Goal: Task Accomplishment & Management: Manage account settings

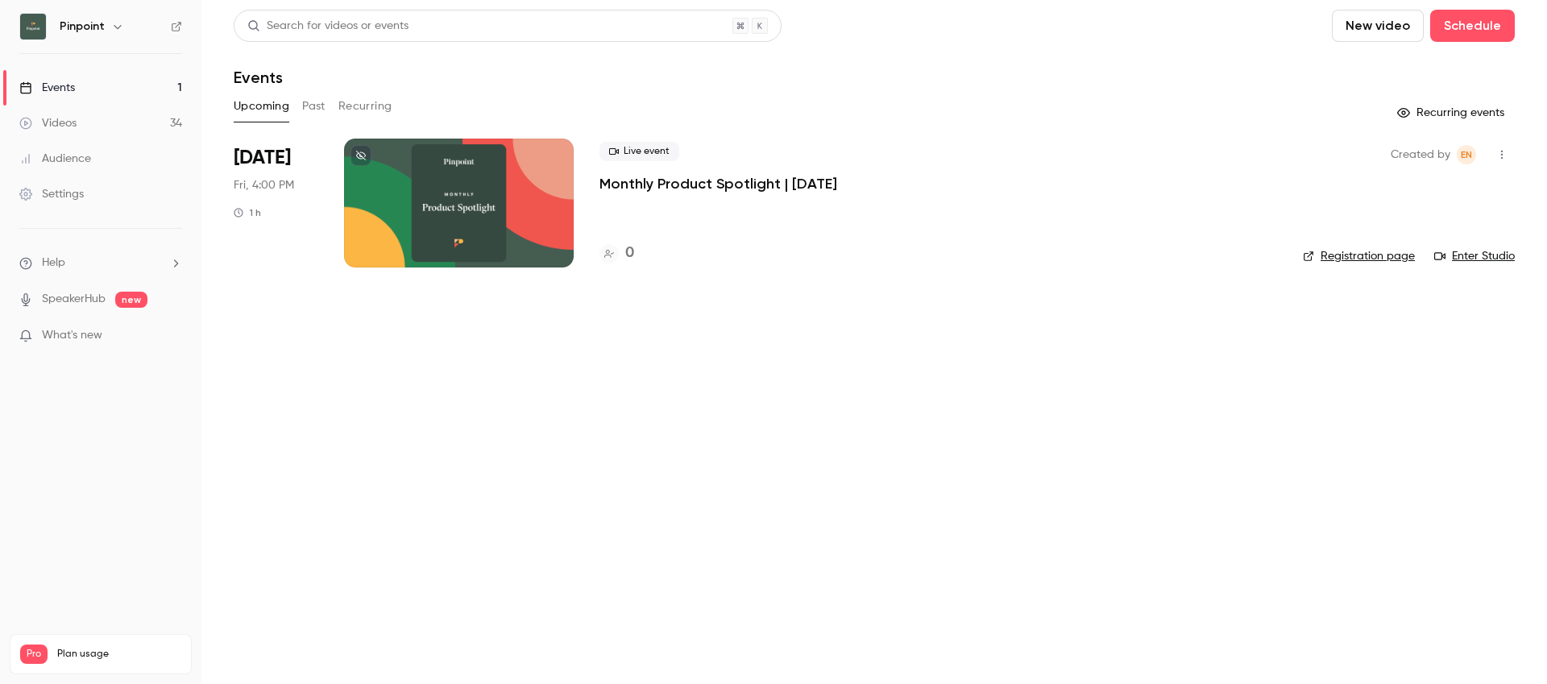
click at [93, 119] on link "Videos 34" at bounding box center [100, 123] width 201 height 35
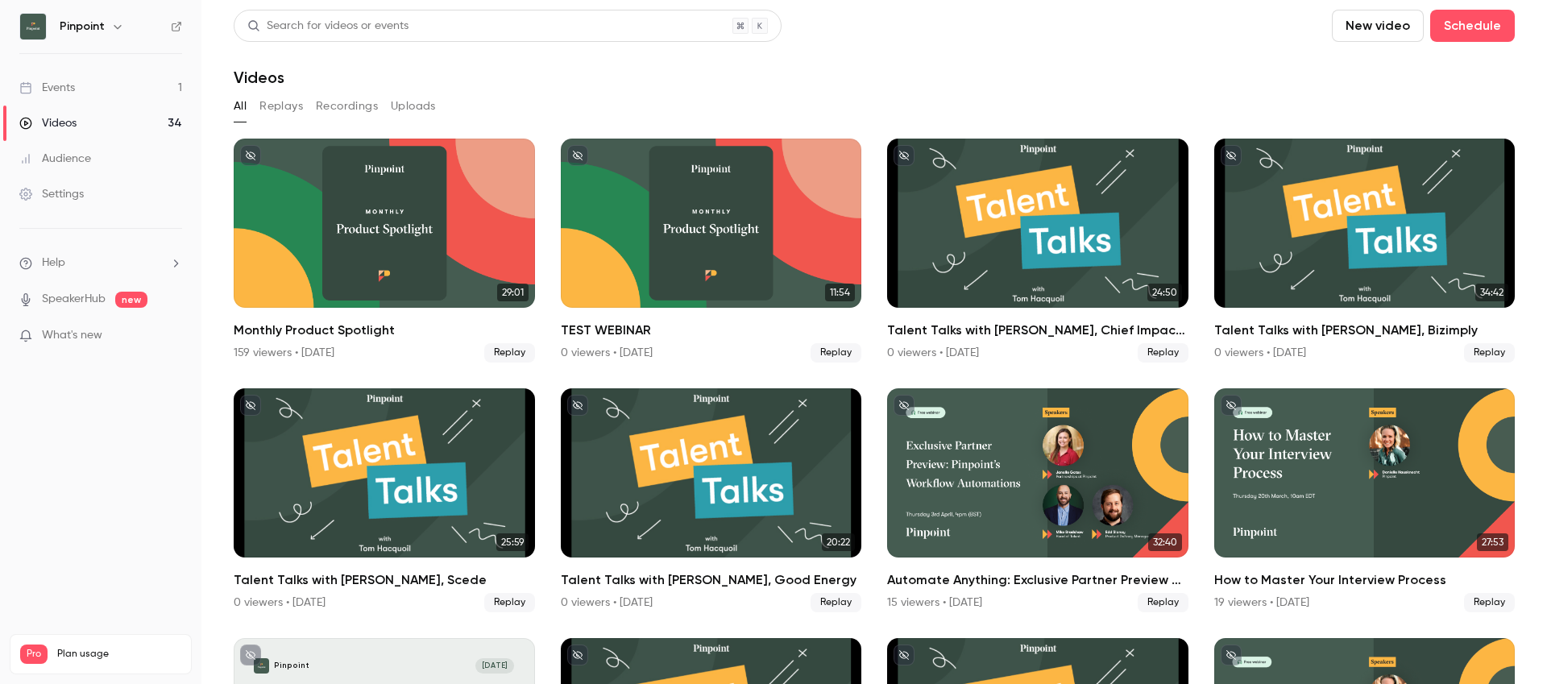
click at [86, 92] on link "Events 1" at bounding box center [100, 87] width 201 height 35
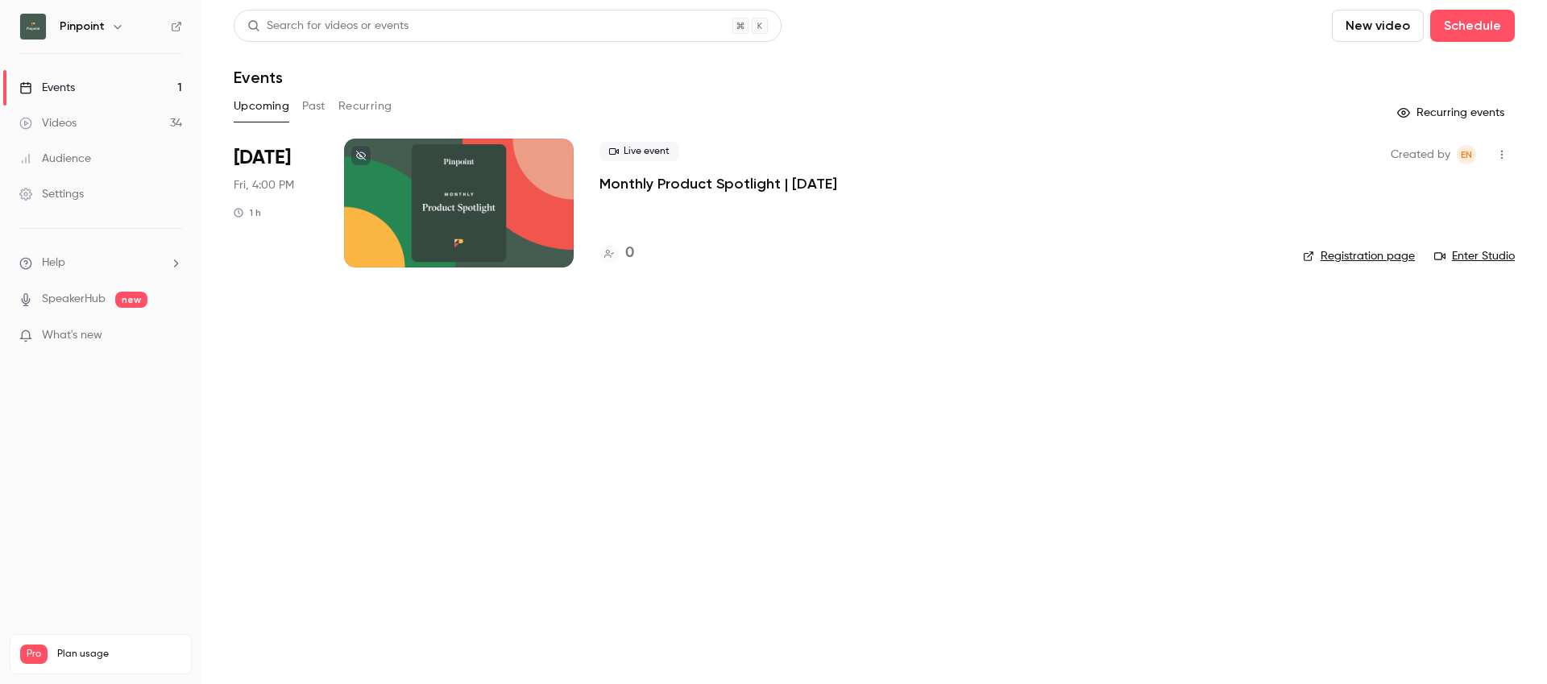
copy p "Monthly Product Spotlight | [DATE]"
drag, startPoint x: 595, startPoint y: 180, endPoint x: 891, endPoint y: 184, distance: 296.5
click at [891, 184] on li "[DATE] Fri, 4:00 PM 1 h Live event Monthly Product Spotlight | [DATE] 0 Created…" at bounding box center [874, 213] width 1281 height 148
copy p "Monthly Product Spotlight | [DATE]"
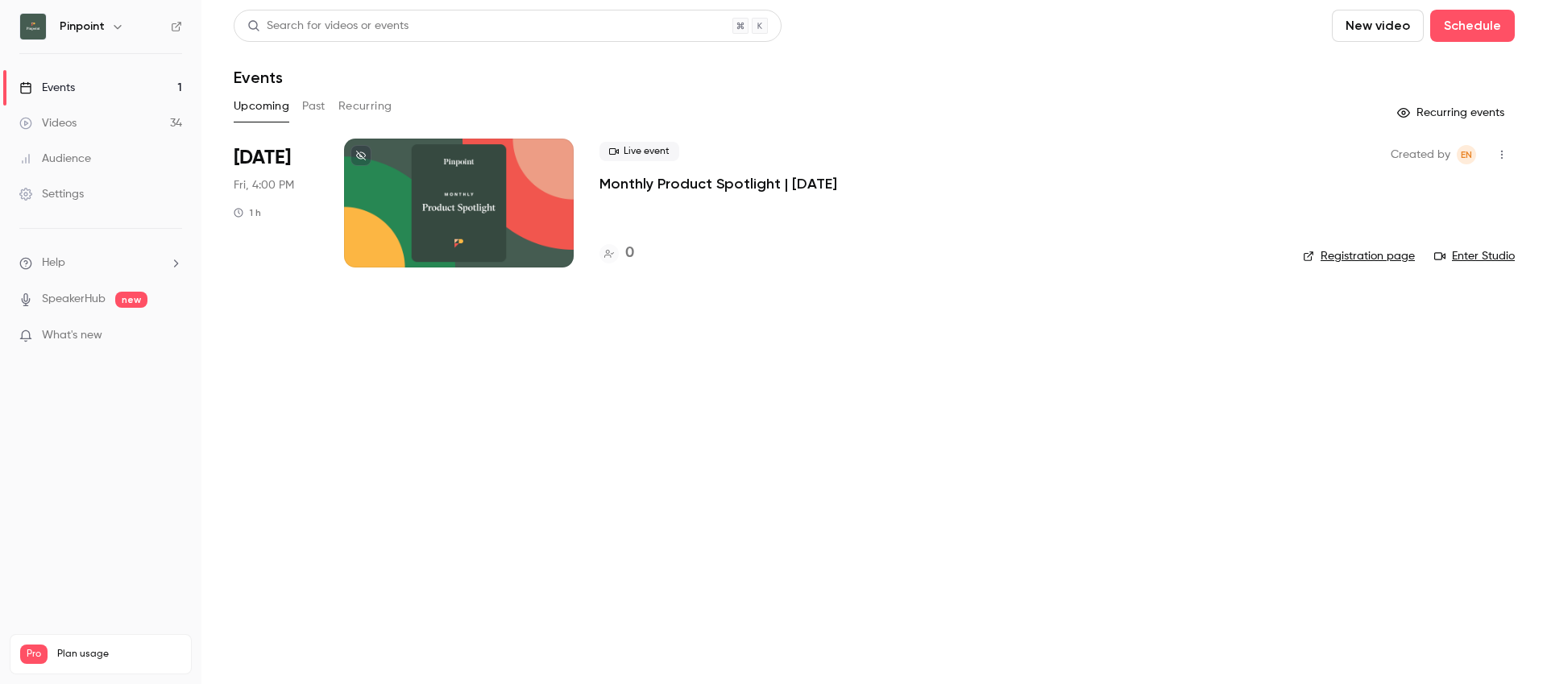
click at [837, 184] on p "Monthly Product Spotlight | [DATE]" at bounding box center [718, 183] width 238 height 19
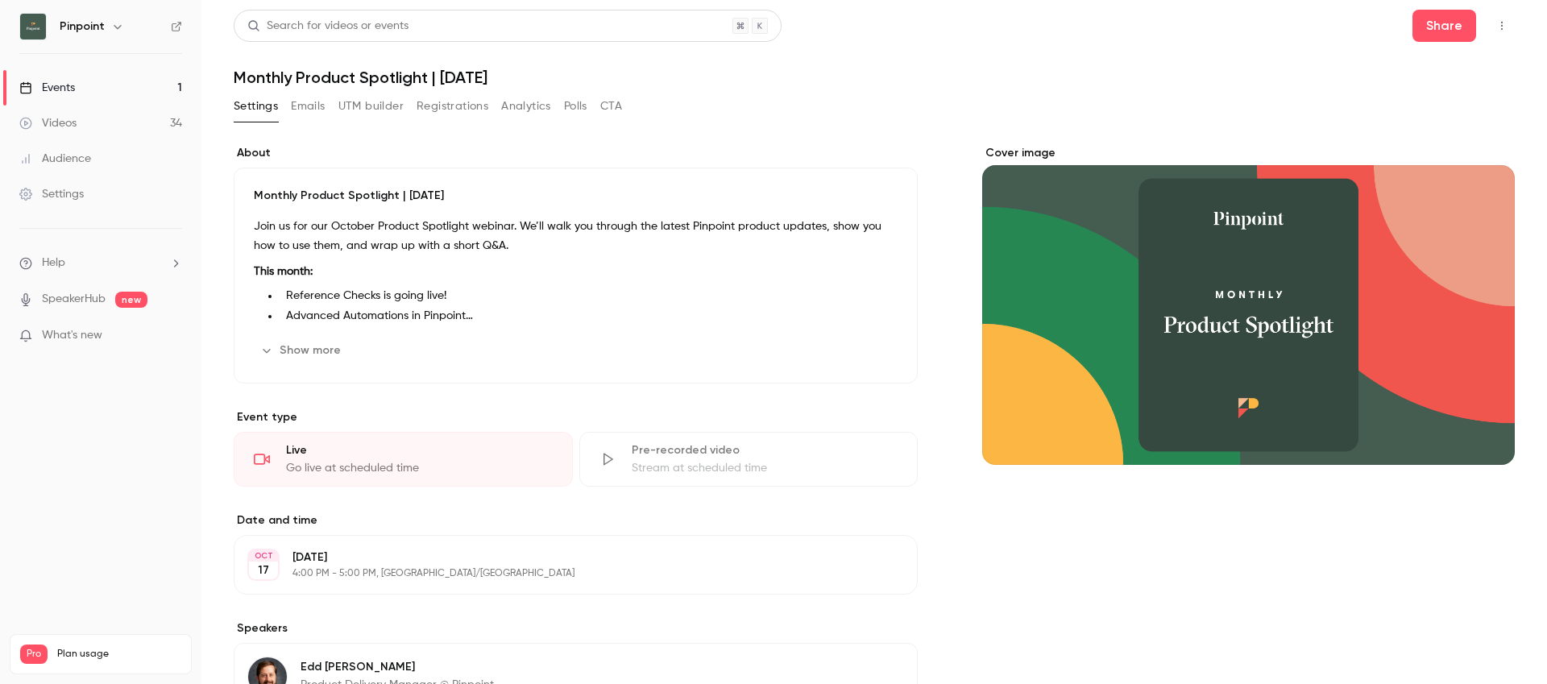
drag, startPoint x: 441, startPoint y: 74, endPoint x: 555, endPoint y: 77, distance: 114.4
click at [555, 77] on h1 "Monthly Product Spotlight | [DATE]" at bounding box center [874, 77] width 1281 height 19
drag, startPoint x: 238, startPoint y: 77, endPoint x: 524, endPoint y: 77, distance: 286.0
click at [524, 77] on h1 "Monthly Product Spotlight | [DATE]" at bounding box center [874, 77] width 1281 height 19
copy h1 "Monthly Product Spotlight | [DATE]"
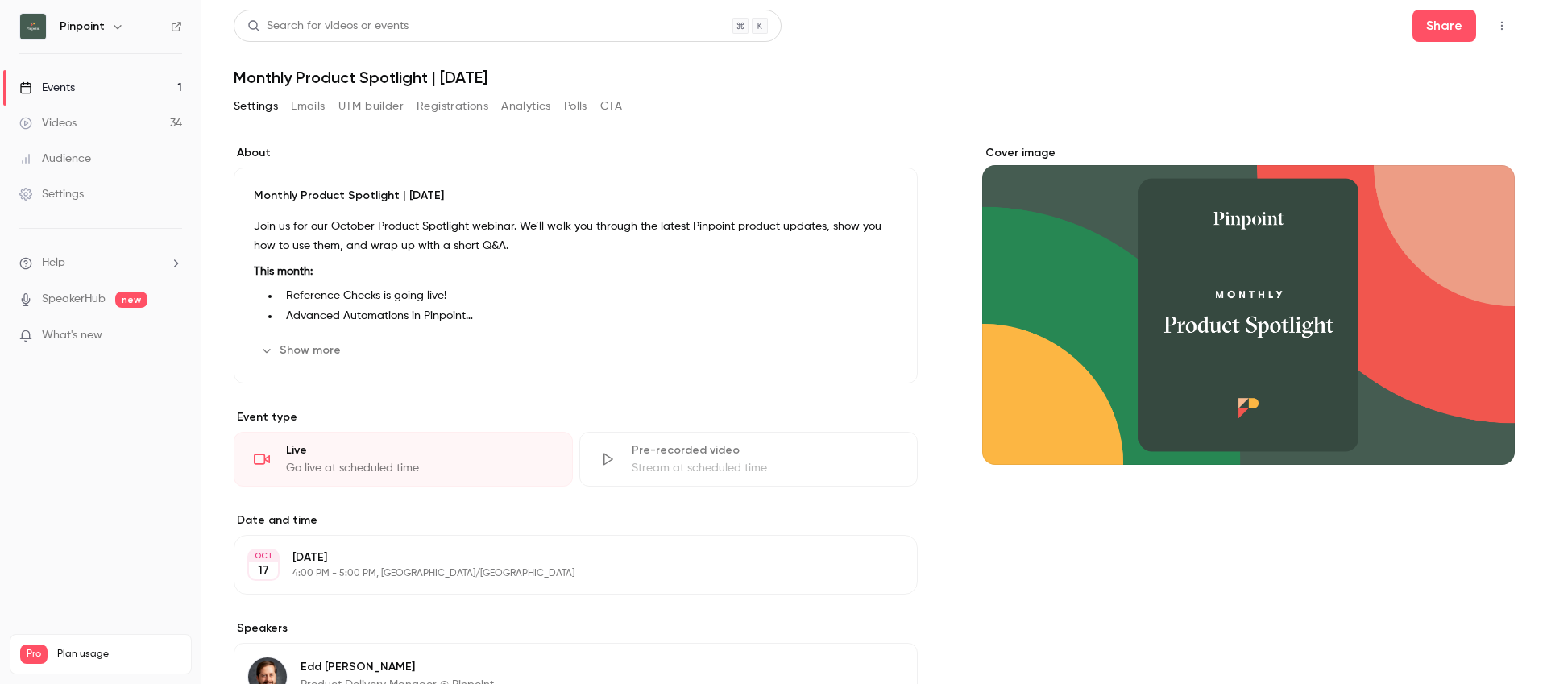
click at [592, 88] on div "Search for videos or events Share Monthly Product Spotlight | [DATE] Settings E…" at bounding box center [874, 527] width 1281 height 1034
drag, startPoint x: 621, startPoint y: 80, endPoint x: 445, endPoint y: 83, distance: 176.5
click at [445, 83] on h1 "Monthly Product Spotlight | [DATE]" at bounding box center [874, 77] width 1281 height 19
copy h1 "[DATE]"
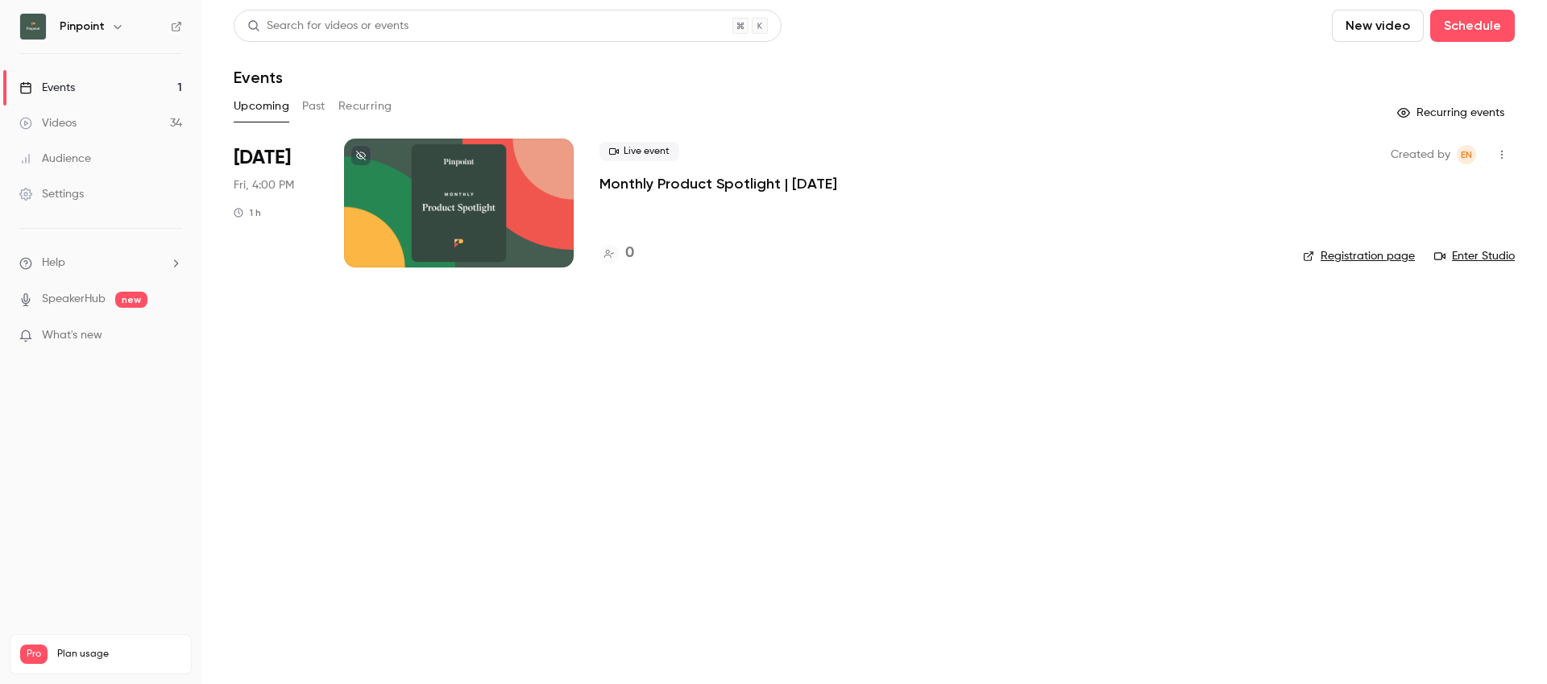
click at [65, 197] on div "Settings" at bounding box center [51, 194] width 64 height 16
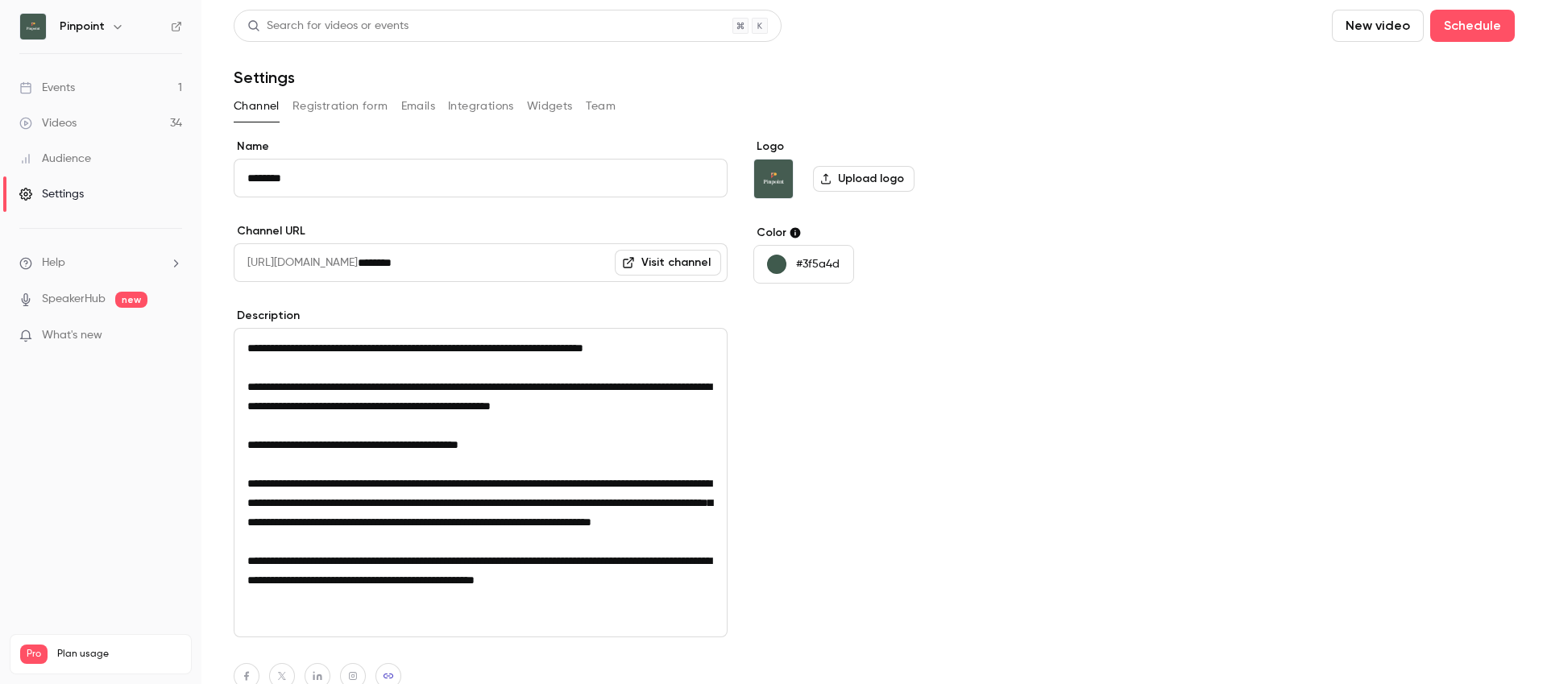
click at [363, 114] on button "Registration form" at bounding box center [340, 106] width 96 height 26
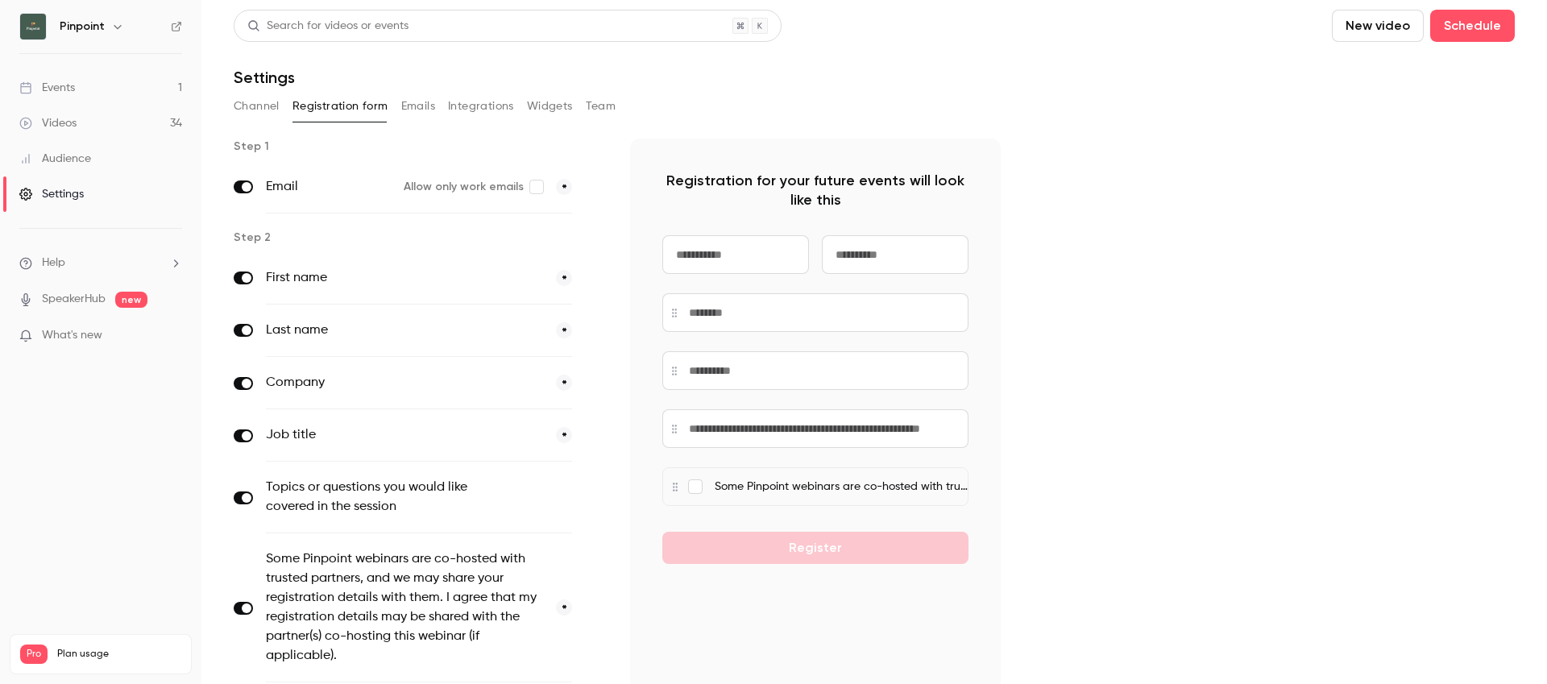
scroll to position [212, 0]
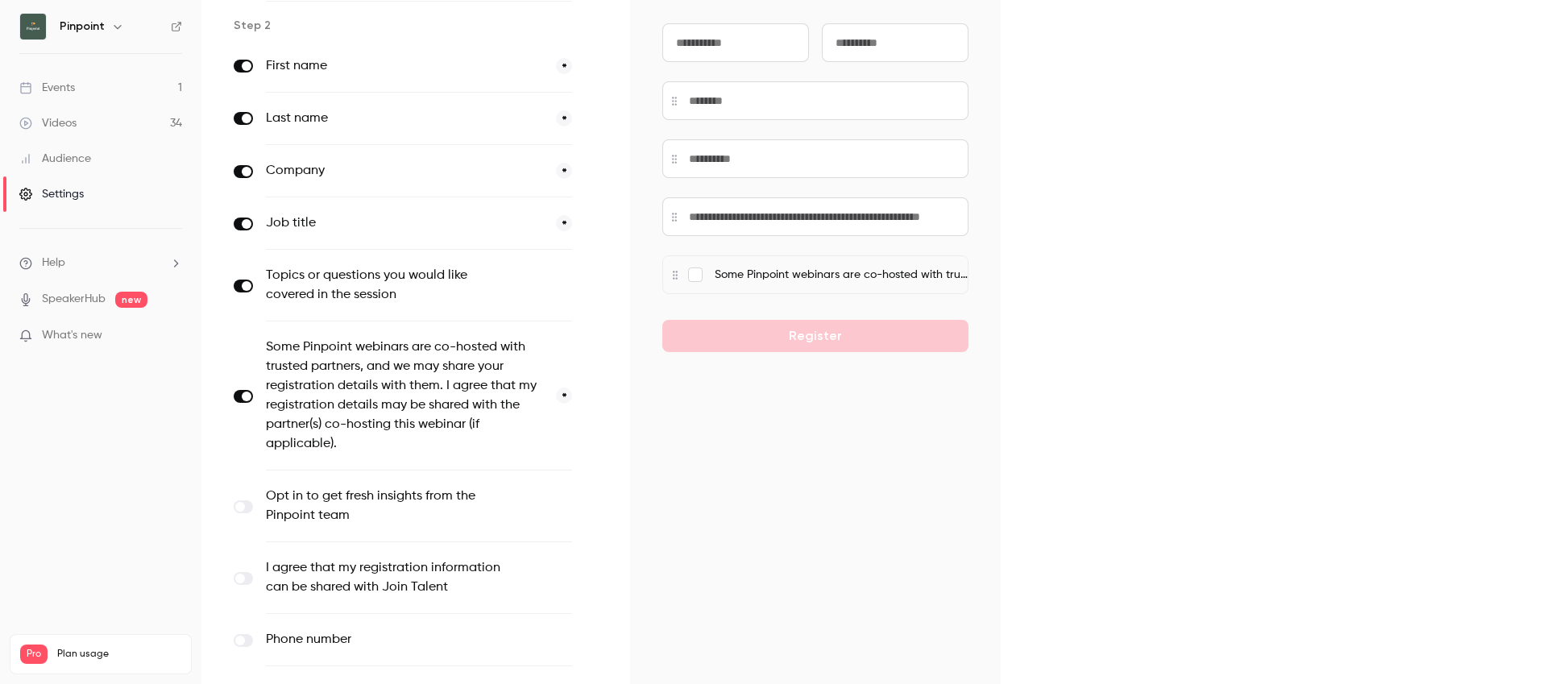
click at [565, 397] on button "*" at bounding box center [564, 396] width 16 height 16
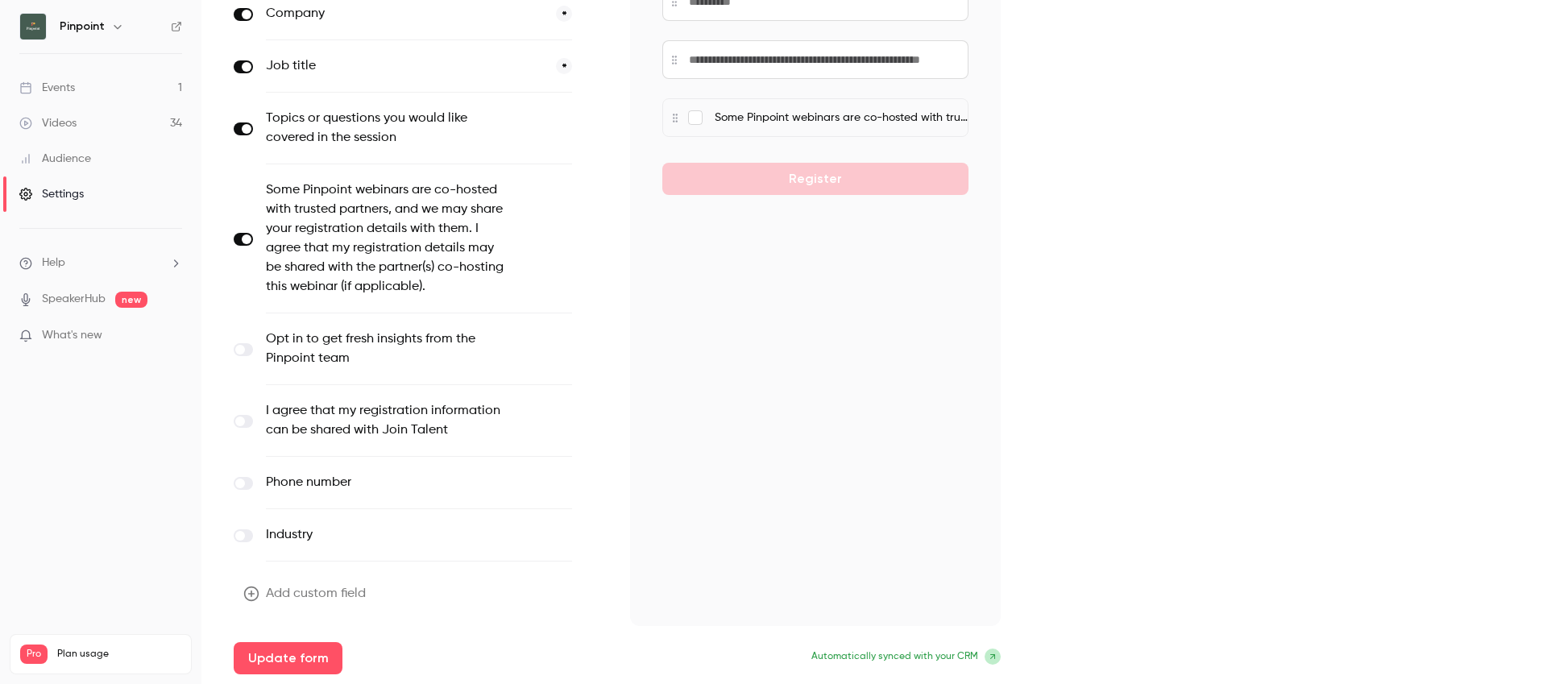
scroll to position [369, 0]
click at [286, 653] on button "Update form" at bounding box center [288, 658] width 109 height 32
